Goal: Find specific page/section: Find specific page/section

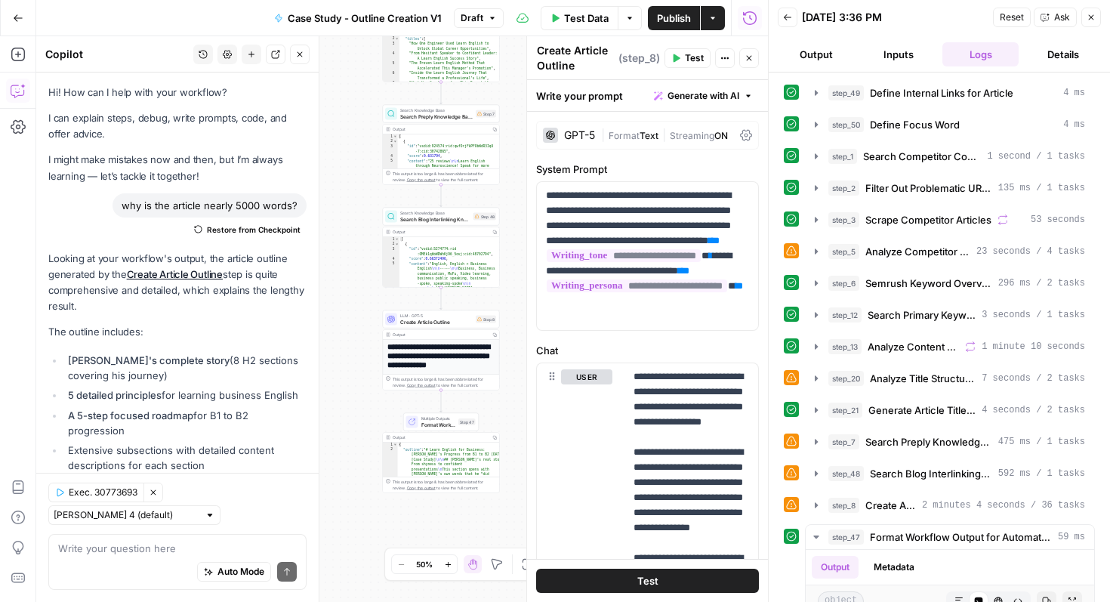
scroll to position [340, 0]
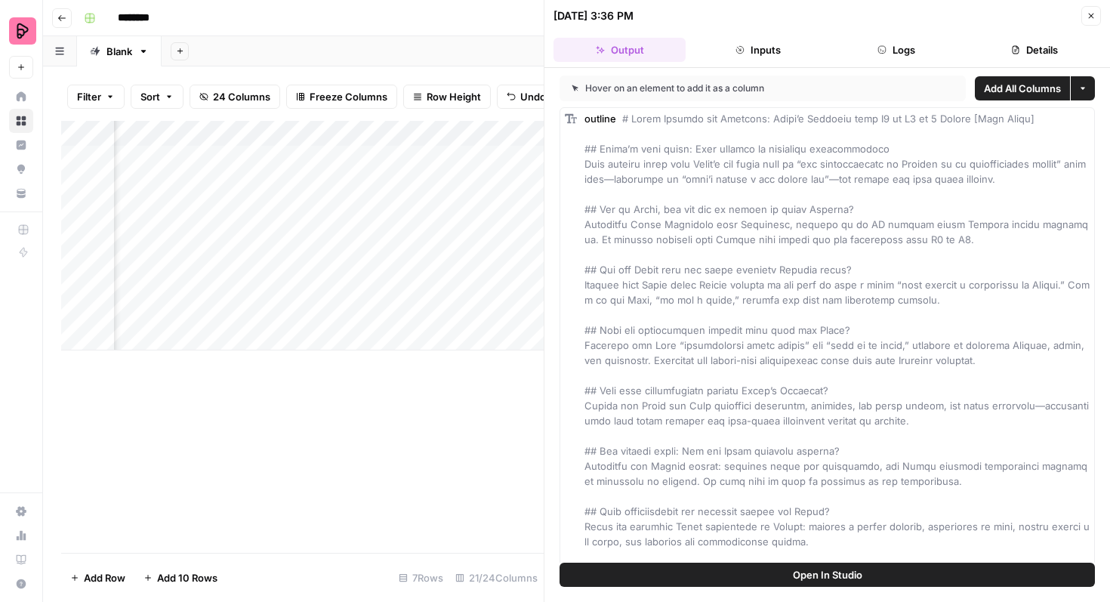
scroll to position [0, 261]
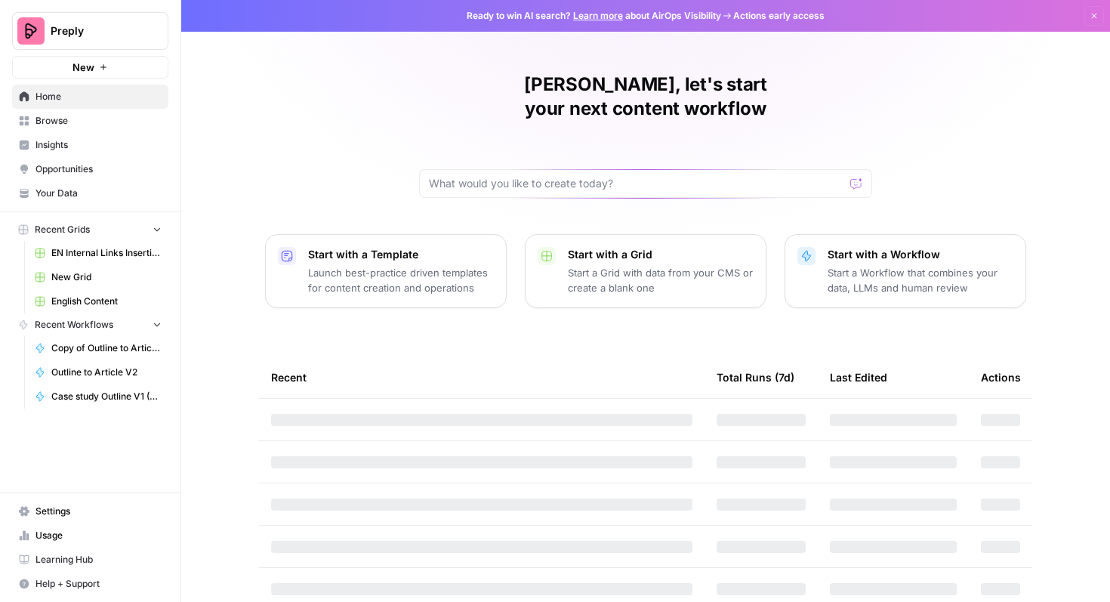
click at [63, 300] on span "English Content" at bounding box center [106, 302] width 110 height 14
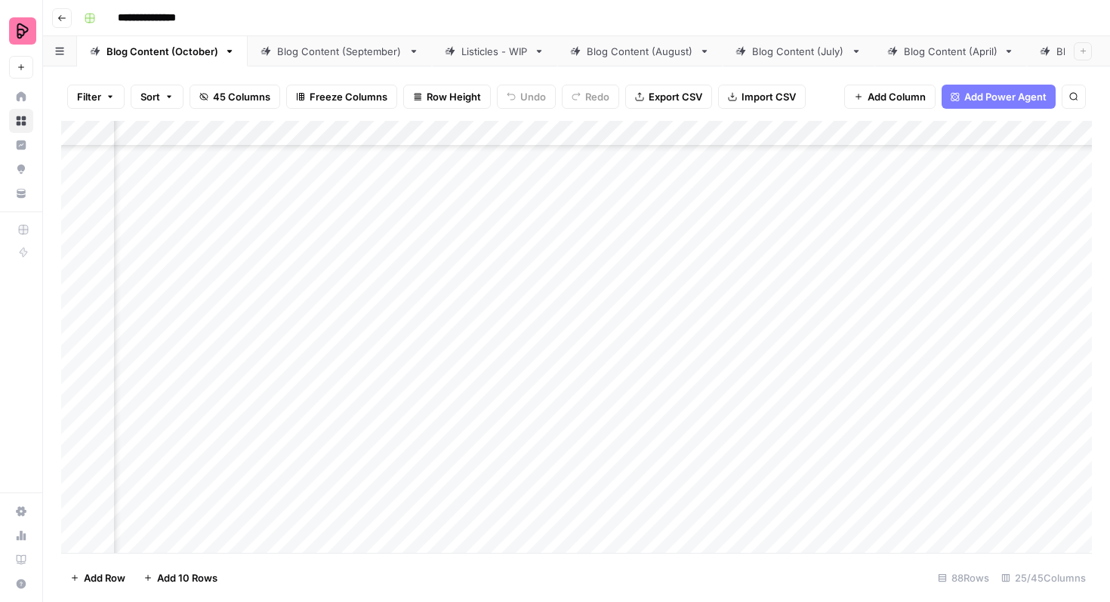
scroll to position [270, 1279]
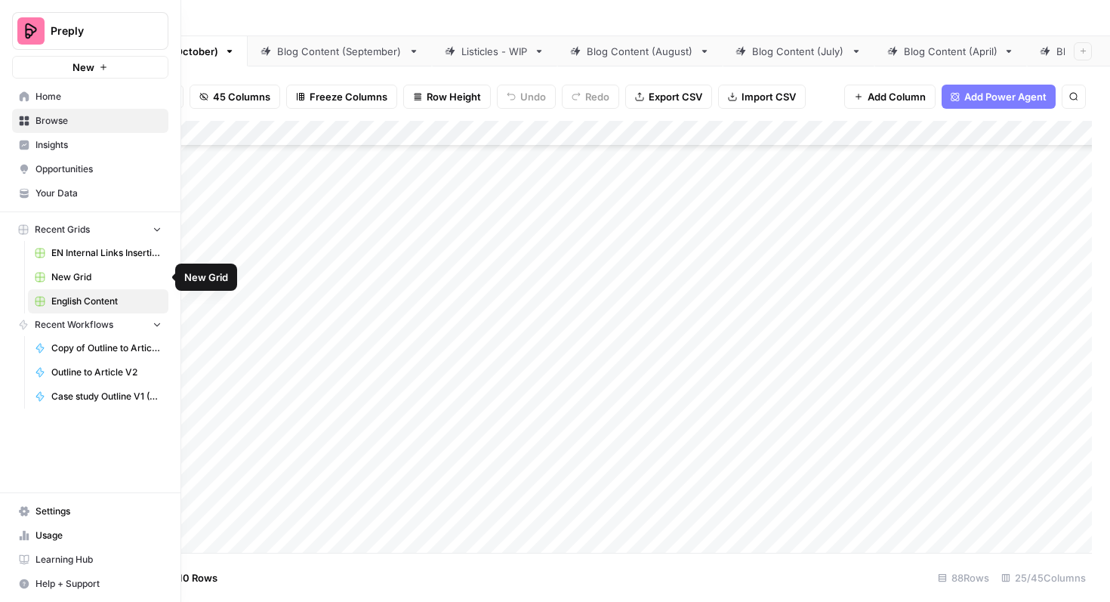
click at [82, 300] on span "English Content" at bounding box center [106, 302] width 110 height 14
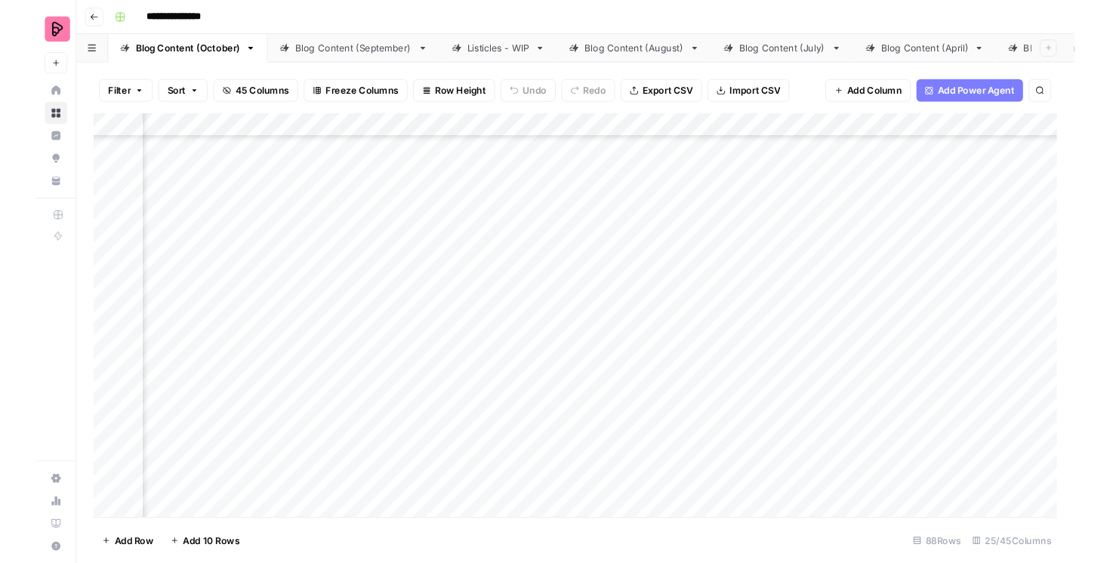
scroll to position [1264, 1387]
